Goal: Task Accomplishment & Management: Complete application form

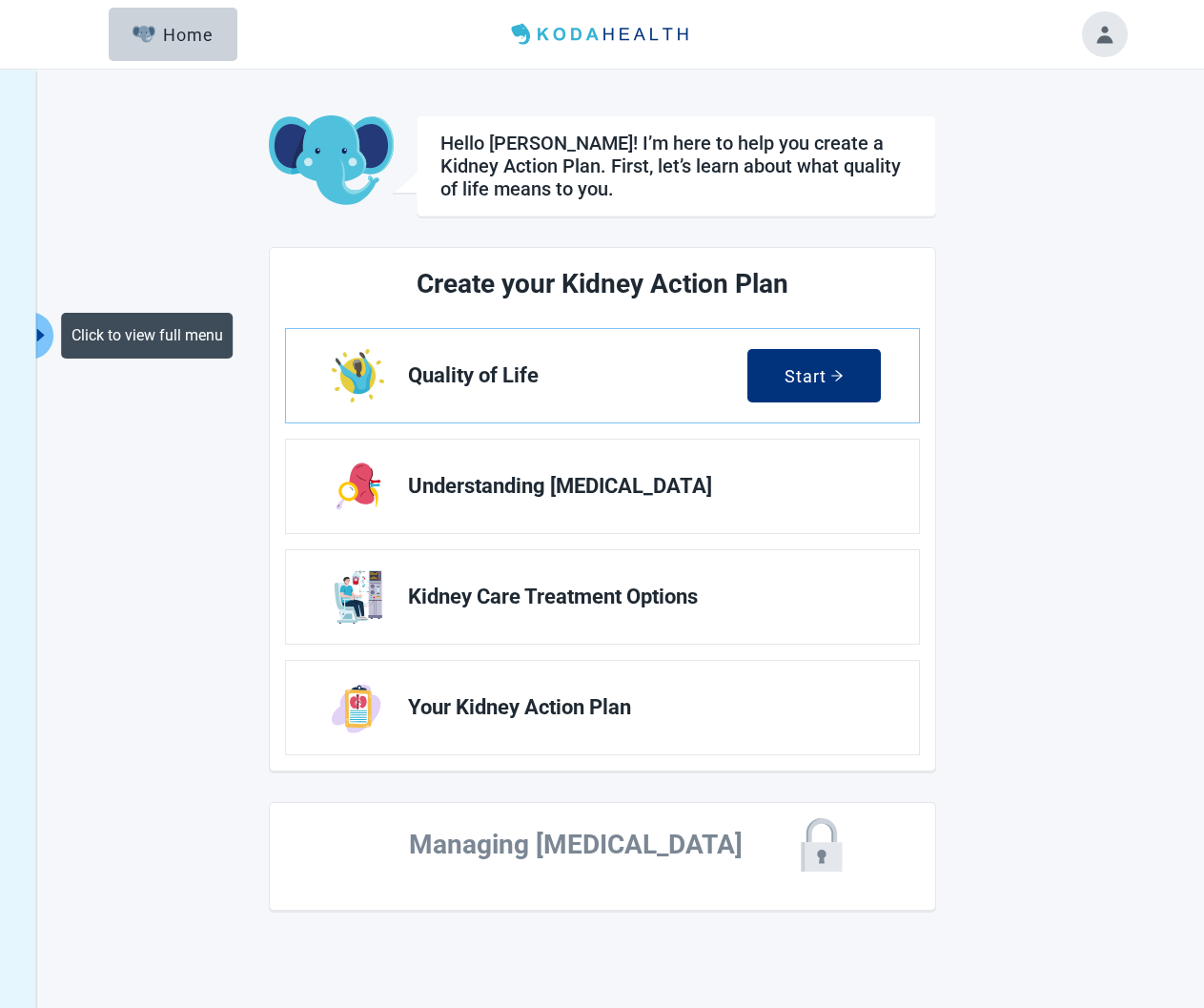
click at [48, 326] on icon "caret-right" at bounding box center [41, 335] width 18 height 18
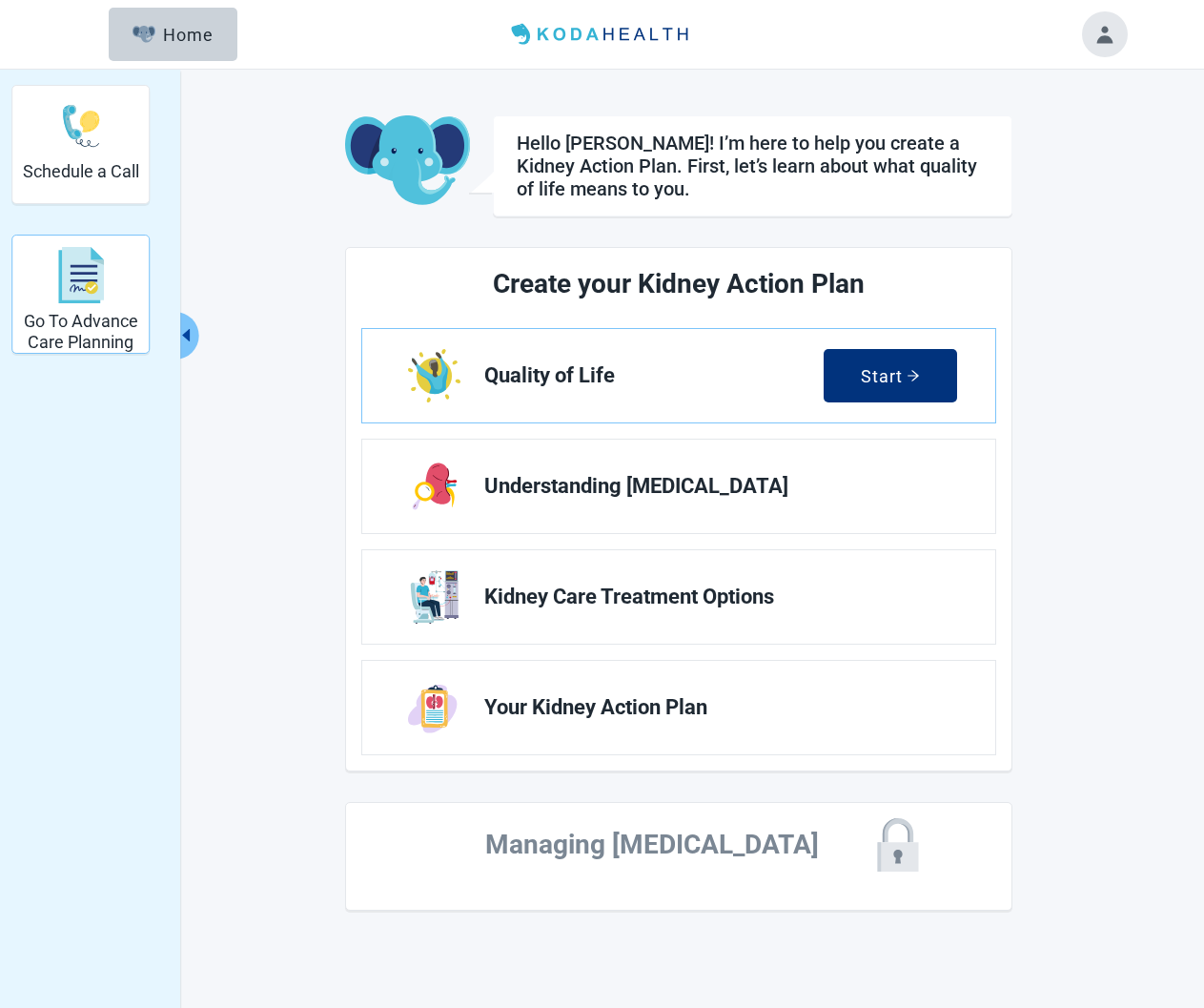
click at [101, 277] on img "Go To Advance Care Planning" at bounding box center [80, 276] width 46 height 57
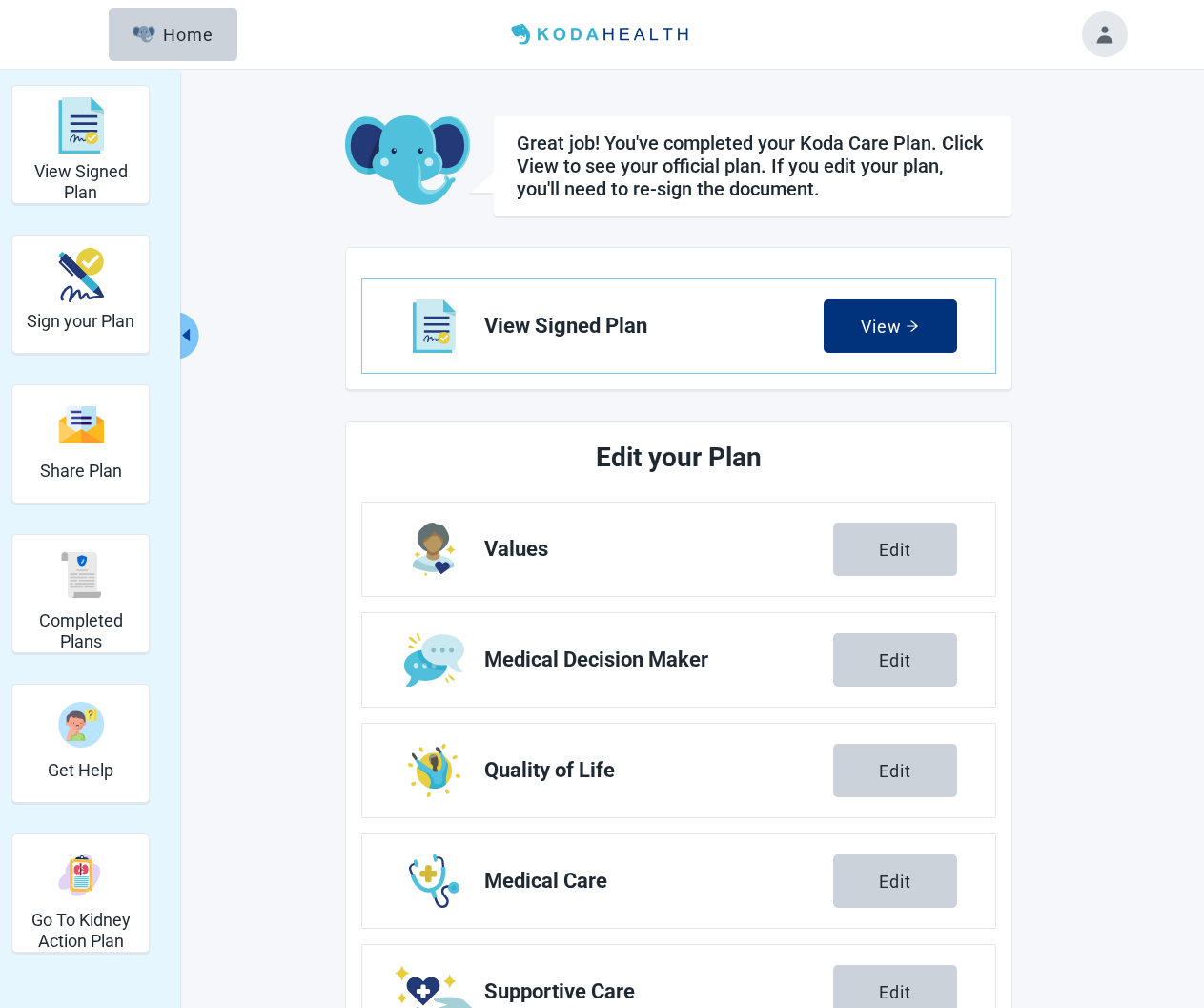
click at [543, 554] on span "Values" at bounding box center [657, 549] width 348 height 23
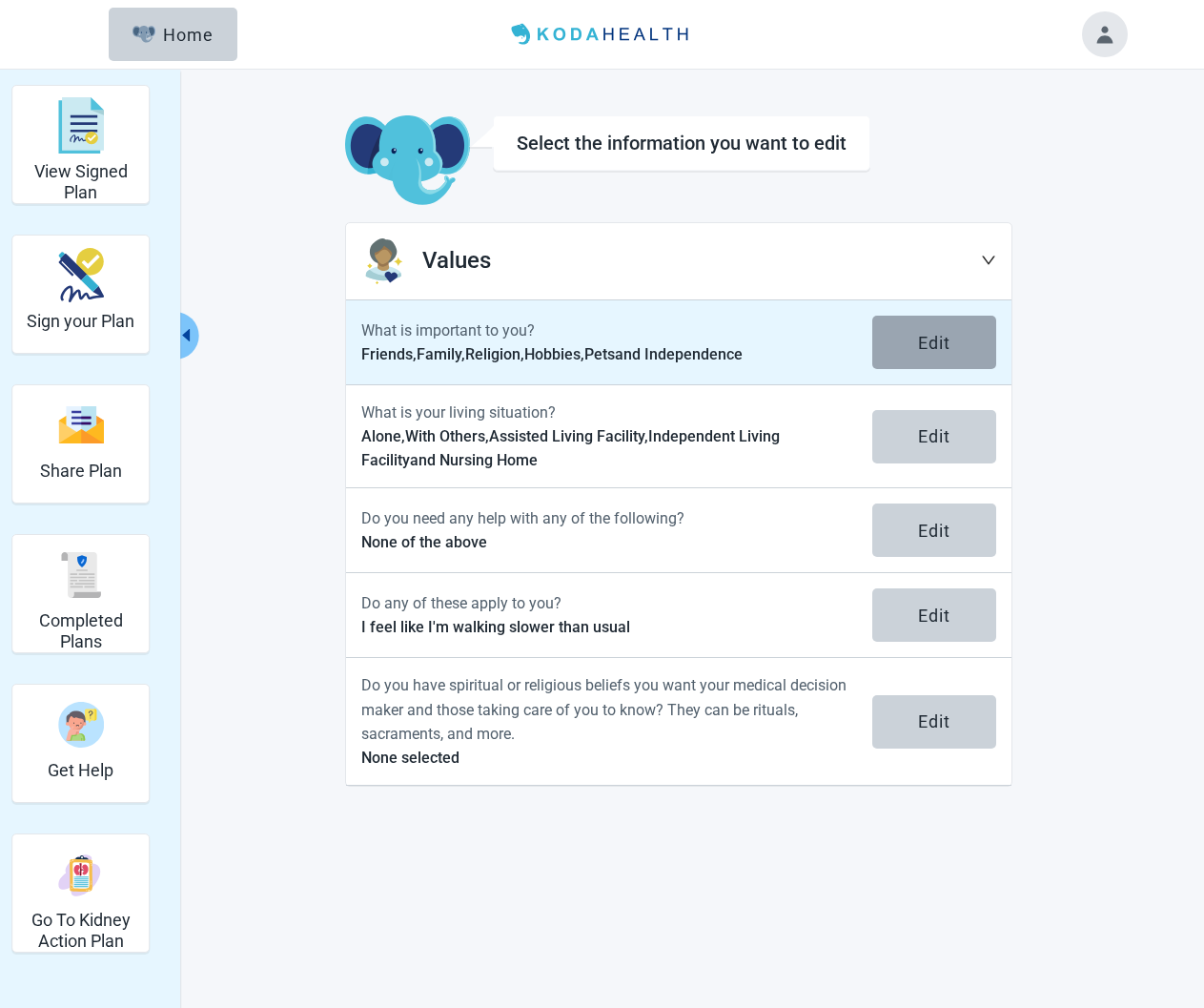
click at [974, 348] on button "Edit" at bounding box center [934, 342] width 124 height 53
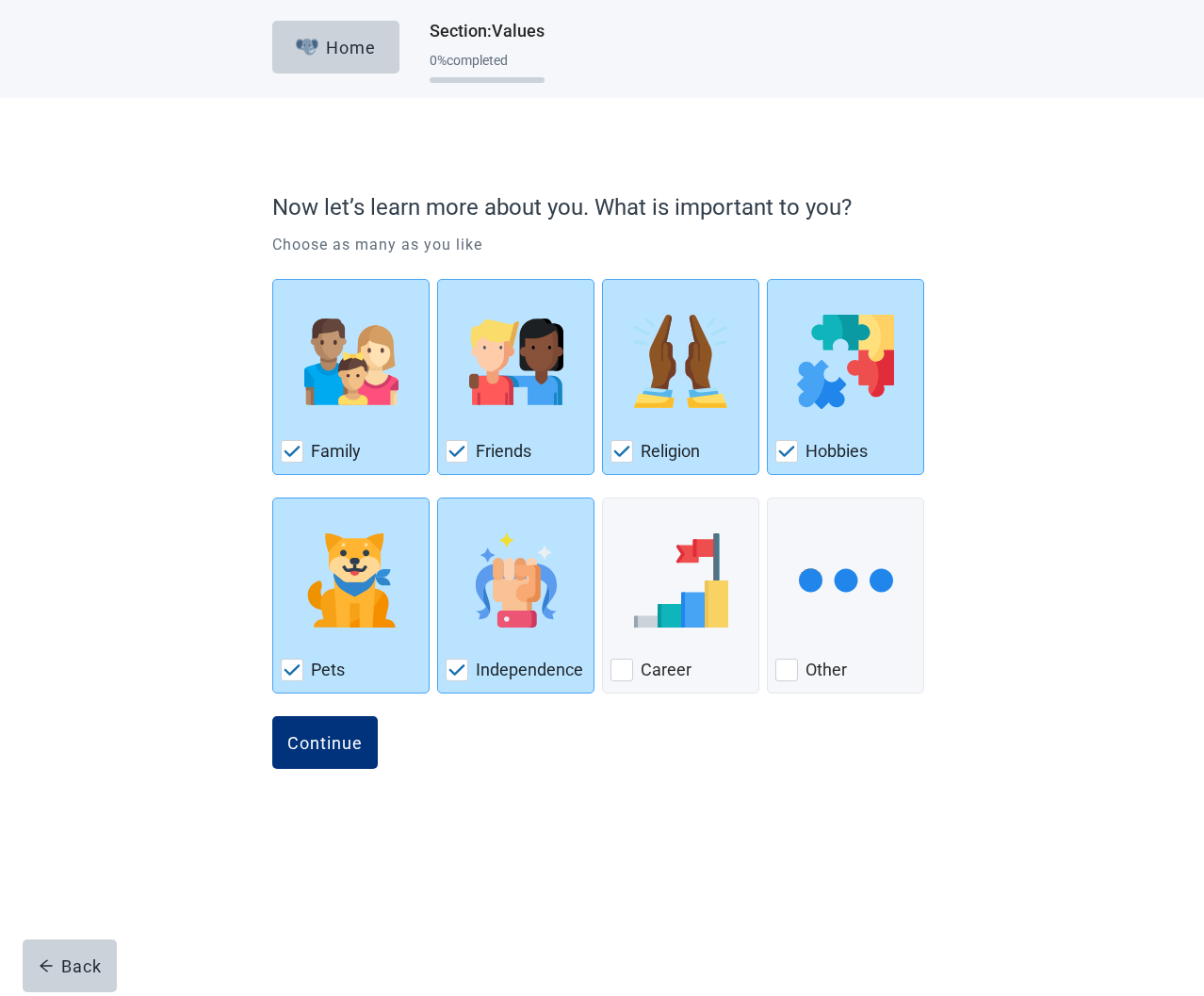
click at [694, 699] on div "Family Friends Religion Hobbies Pets Independence Career Other" at bounding box center [602, 482] width 660 height 437
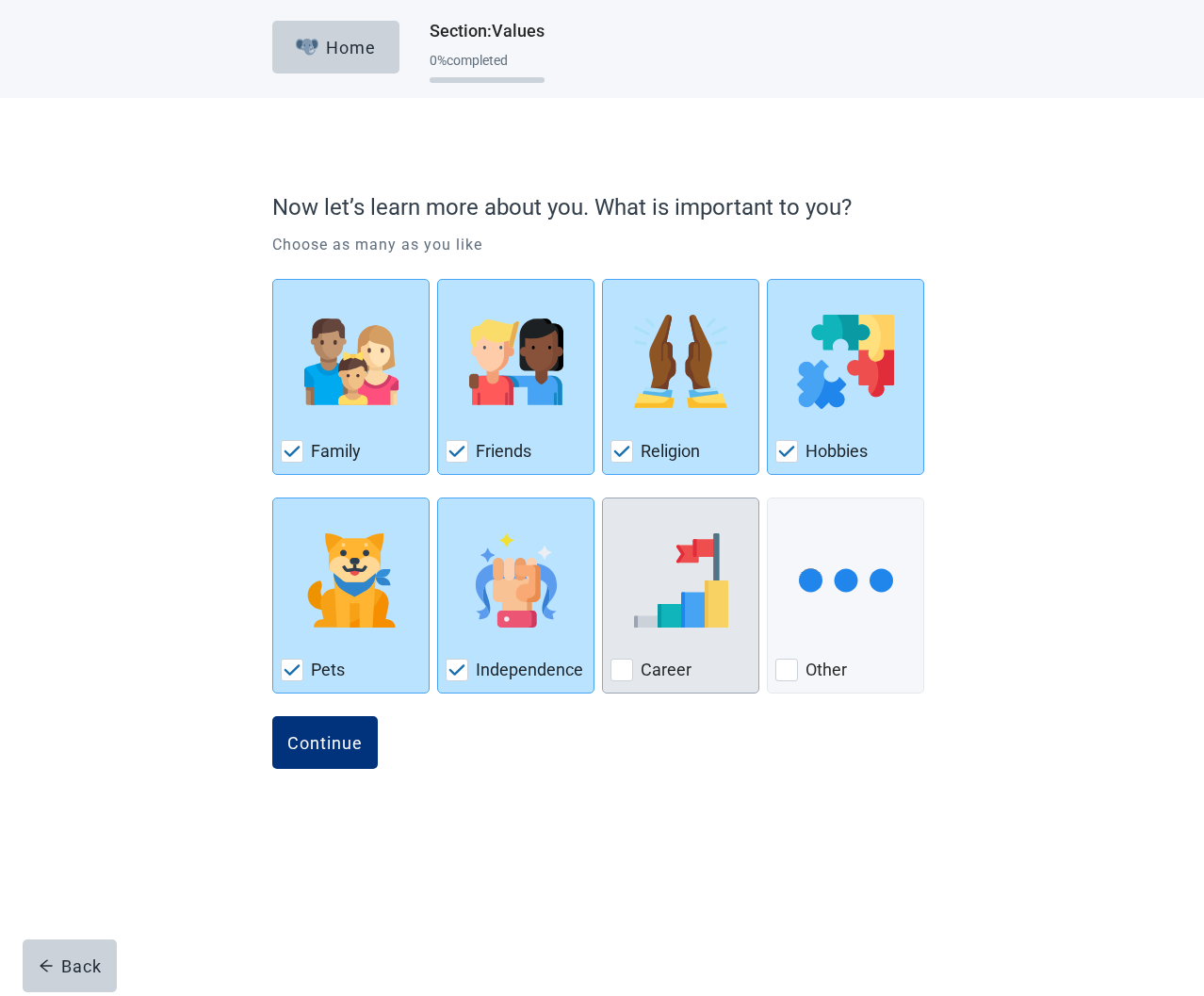
click at [670, 660] on label "Career" at bounding box center [666, 669] width 50 height 22
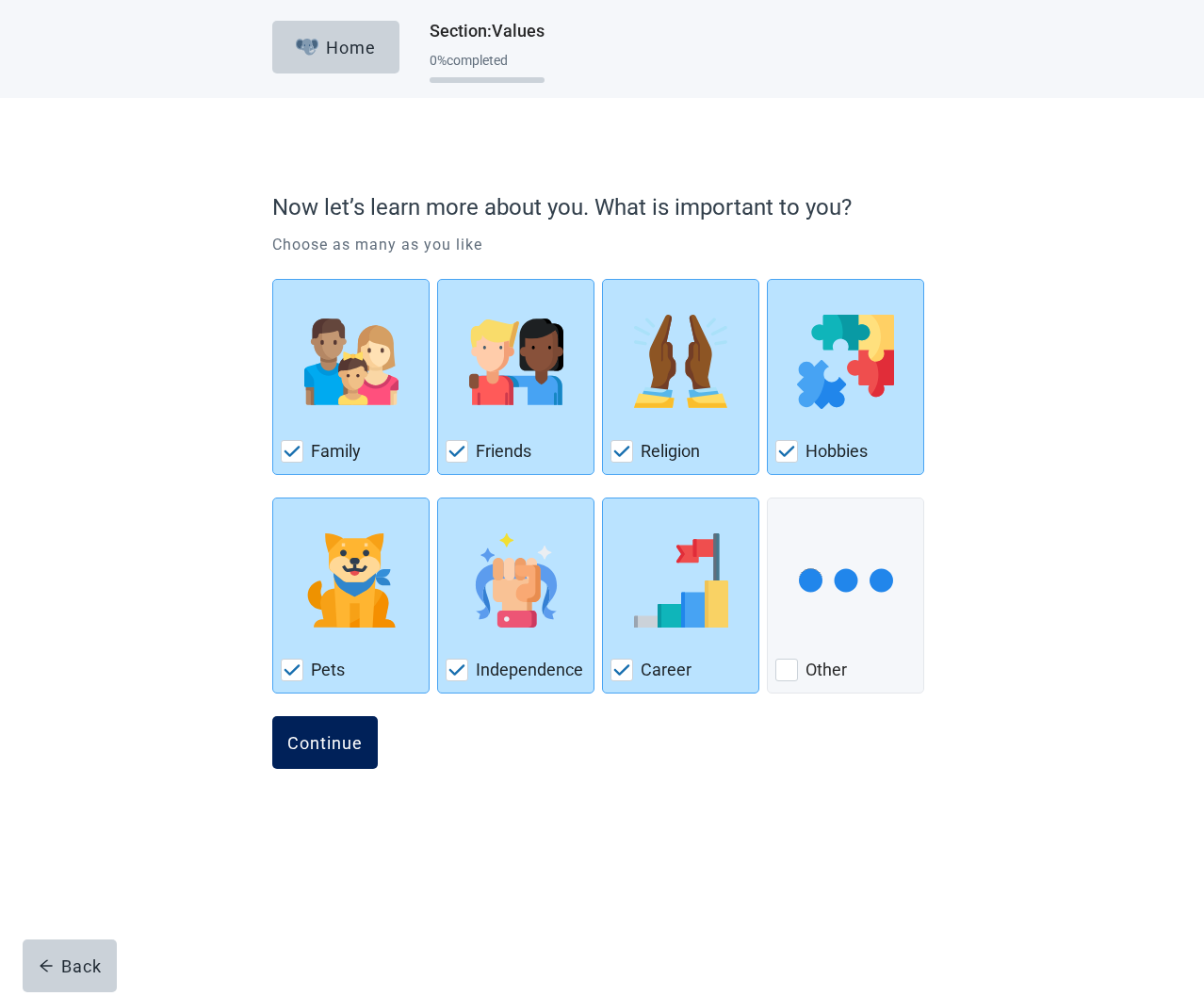
click at [353, 734] on div "Continue" at bounding box center [325, 742] width 76 height 18
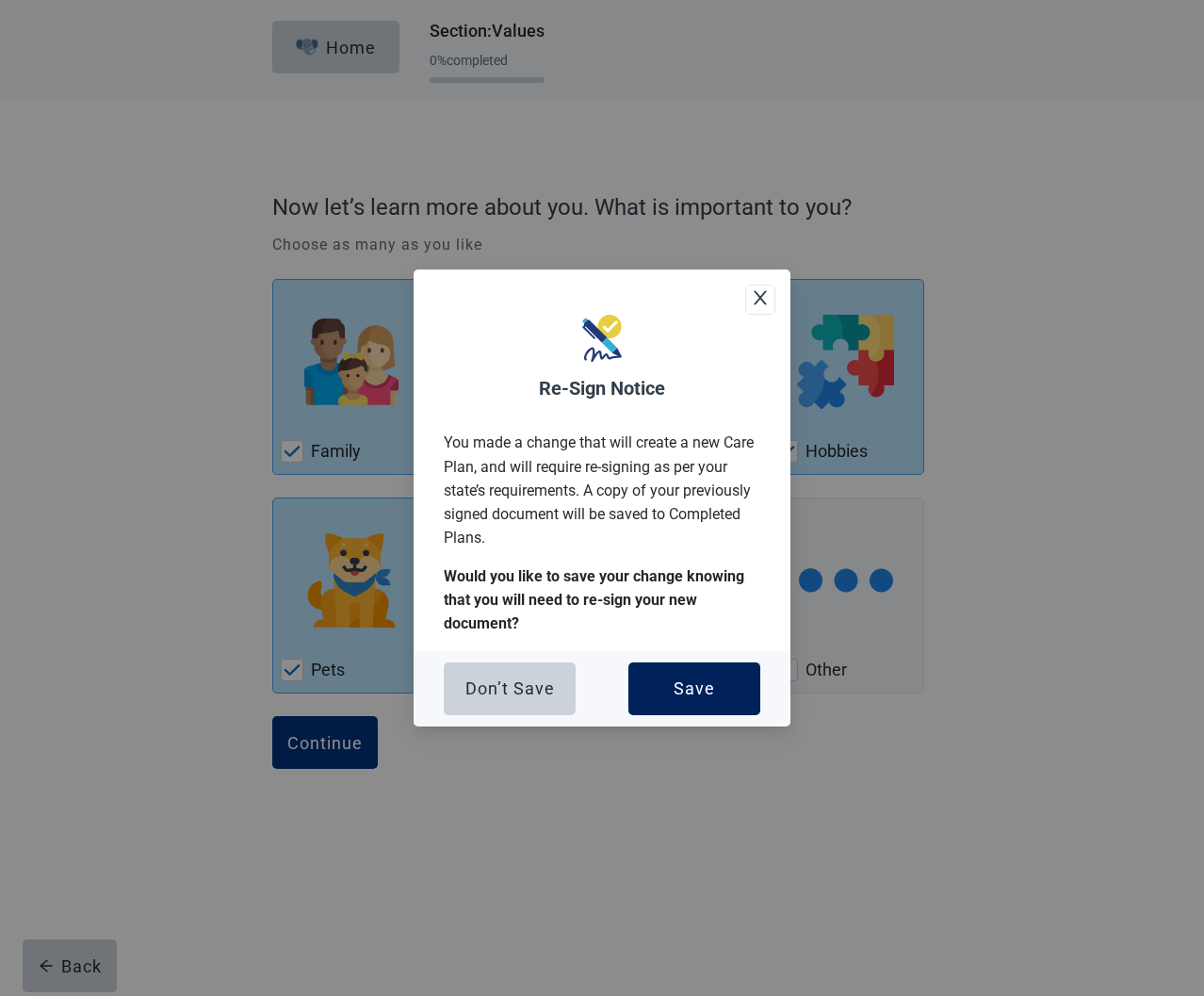
click at [668, 664] on button "Save" at bounding box center [695, 689] width 132 height 52
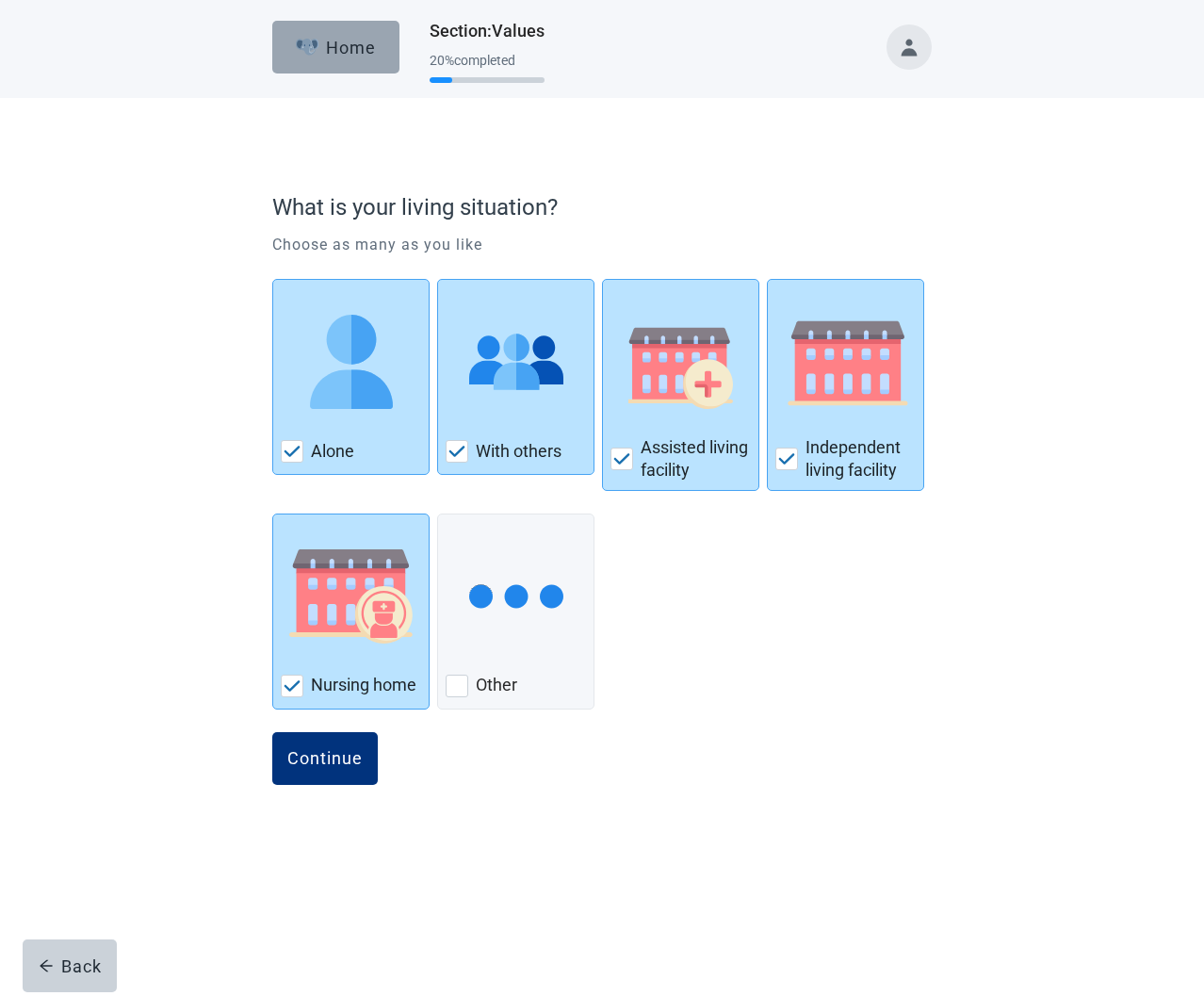
click at [342, 53] on div "Home" at bounding box center [337, 47] width 81 height 18
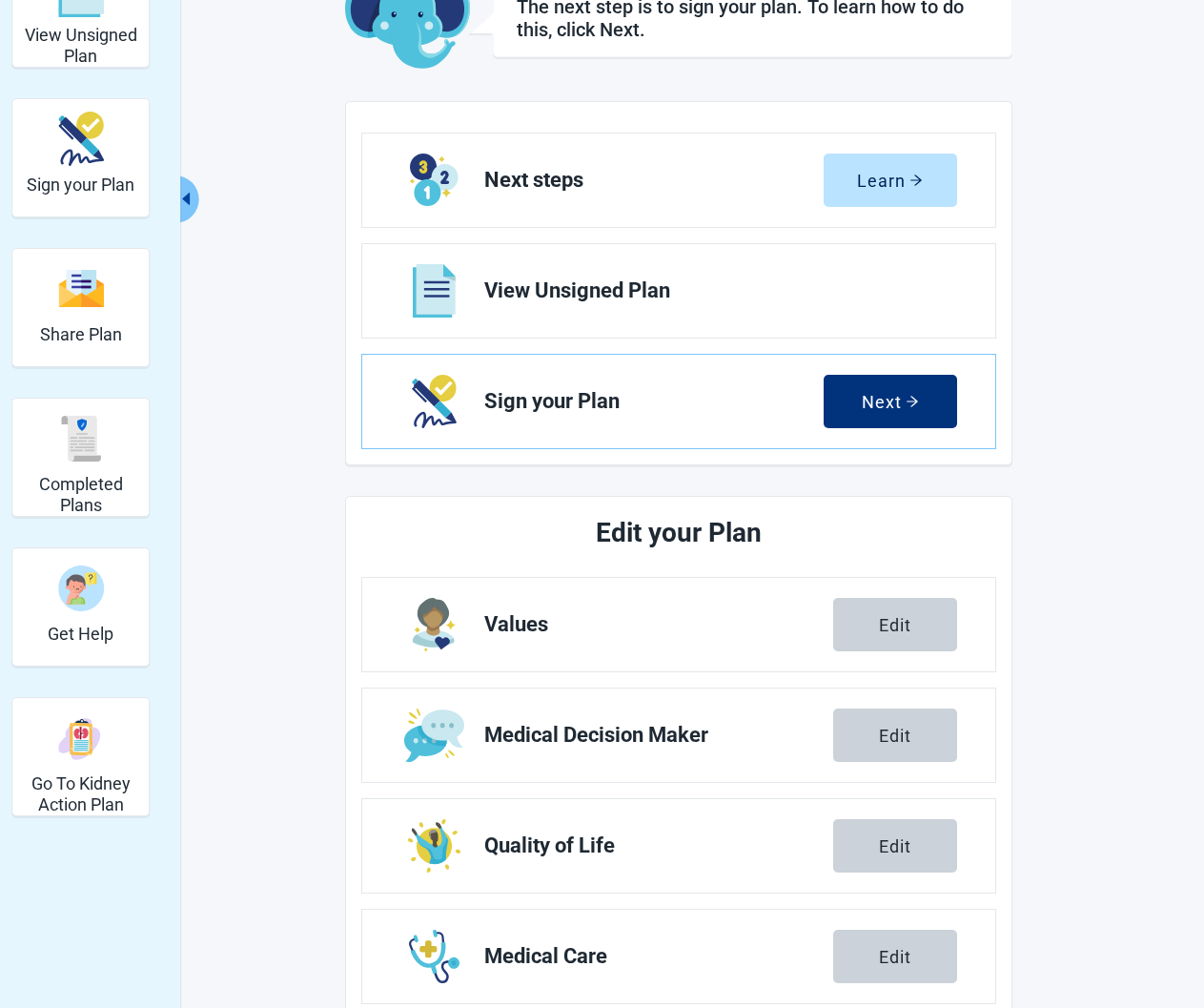
scroll to position [190, 0]
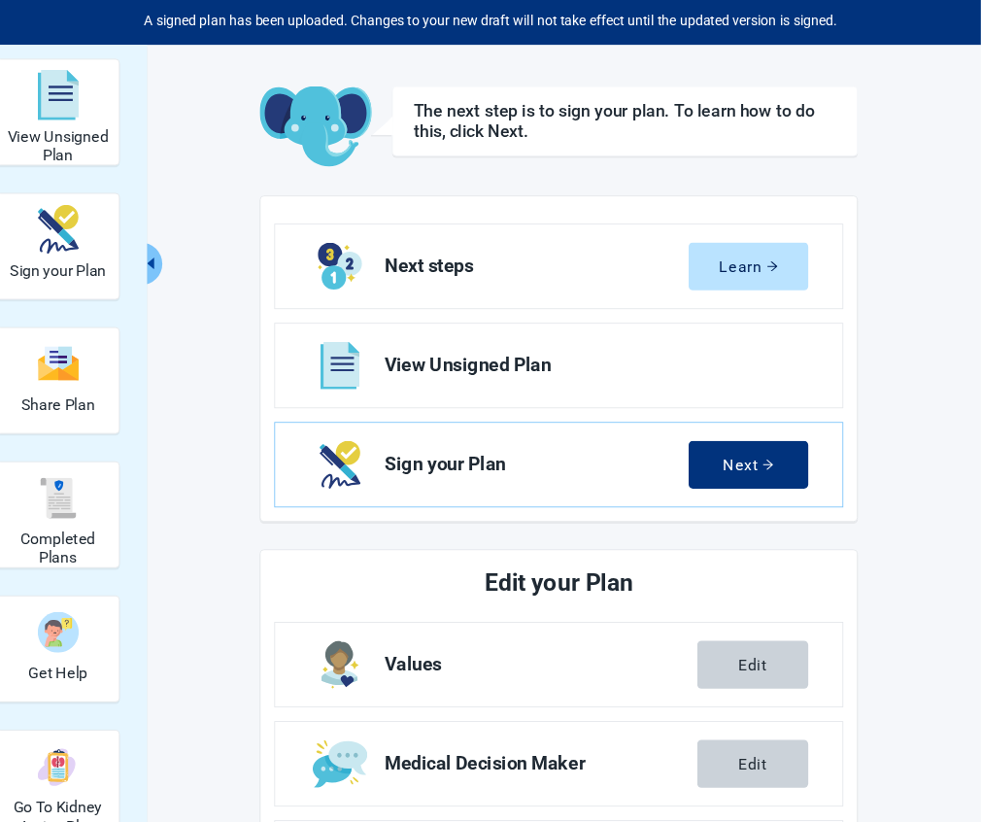
scroll to position [75, 0]
